Goal: Navigation & Orientation: Find specific page/section

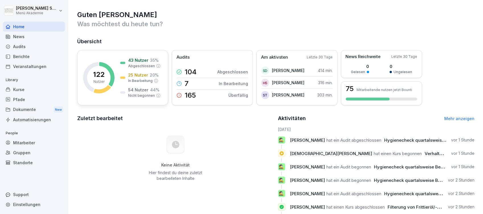
click at [133, 76] on p "25 Nutzer" at bounding box center [138, 75] width 20 height 6
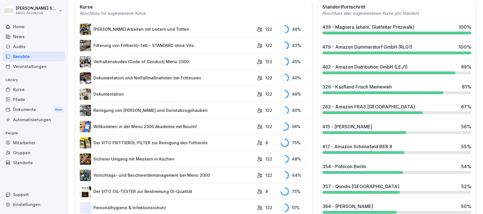
scroll to position [190, 0]
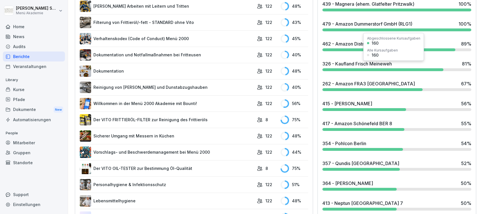
click at [352, 21] on div "479 - Amazon Dummerstorf GmbH (RLG1)" at bounding box center [367, 23] width 90 height 7
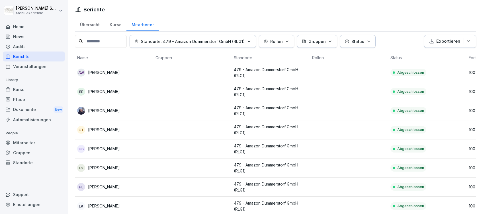
click at [19, 23] on div "Home" at bounding box center [34, 27] width 62 height 10
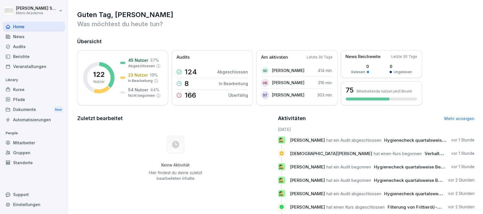
click at [18, 25] on div "Home" at bounding box center [34, 27] width 62 height 10
